Goal: Task Accomplishment & Management: Manage account settings

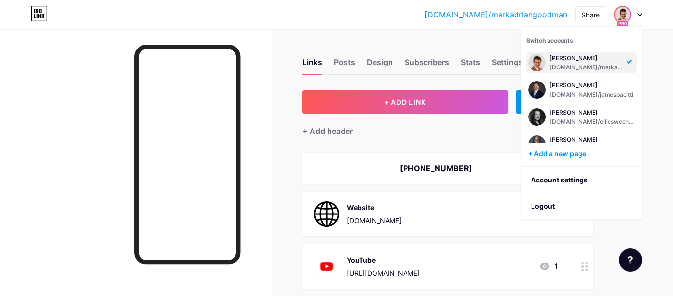
scroll to position [126, 0]
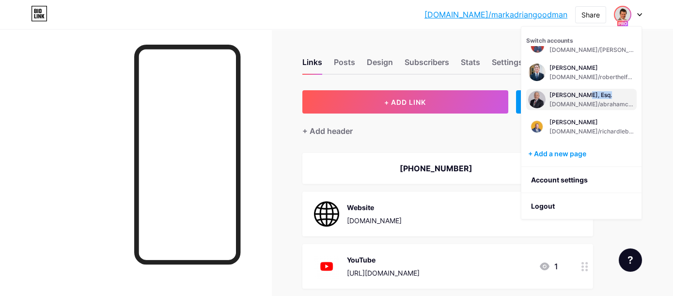
click at [572, 100] on div "[DOMAIN_NAME]/abrahamcardenas" at bounding box center [591, 104] width 85 height 8
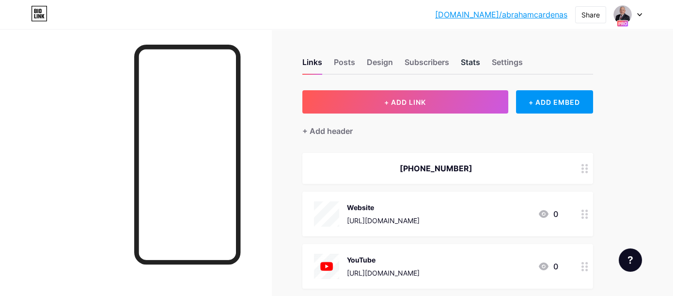
click at [475, 61] on div "Stats" at bounding box center [470, 64] width 19 height 17
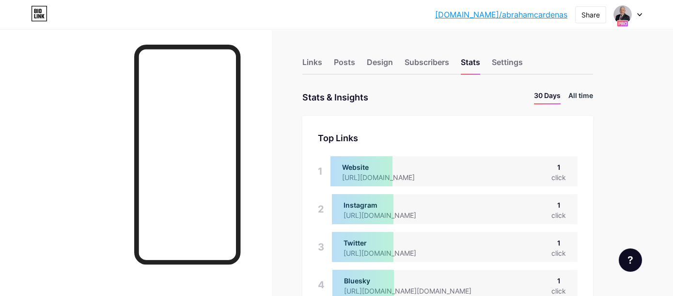
scroll to position [296, 672]
click at [581, 96] on li "All time" at bounding box center [580, 97] width 25 height 14
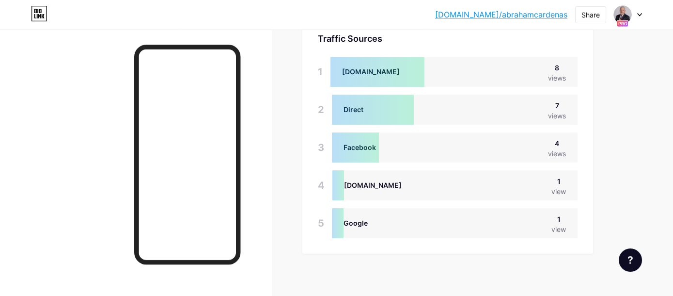
scroll to position [685, 0]
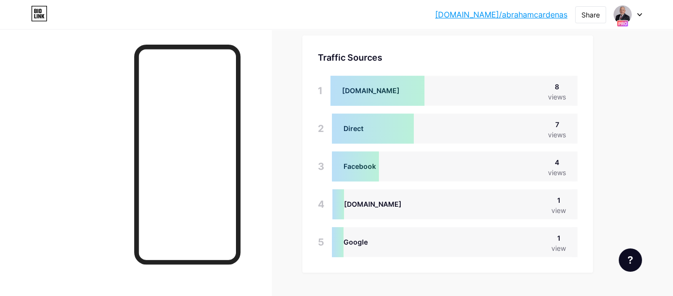
scroll to position [665, 0]
